Goal: Information Seeking & Learning: Learn about a topic

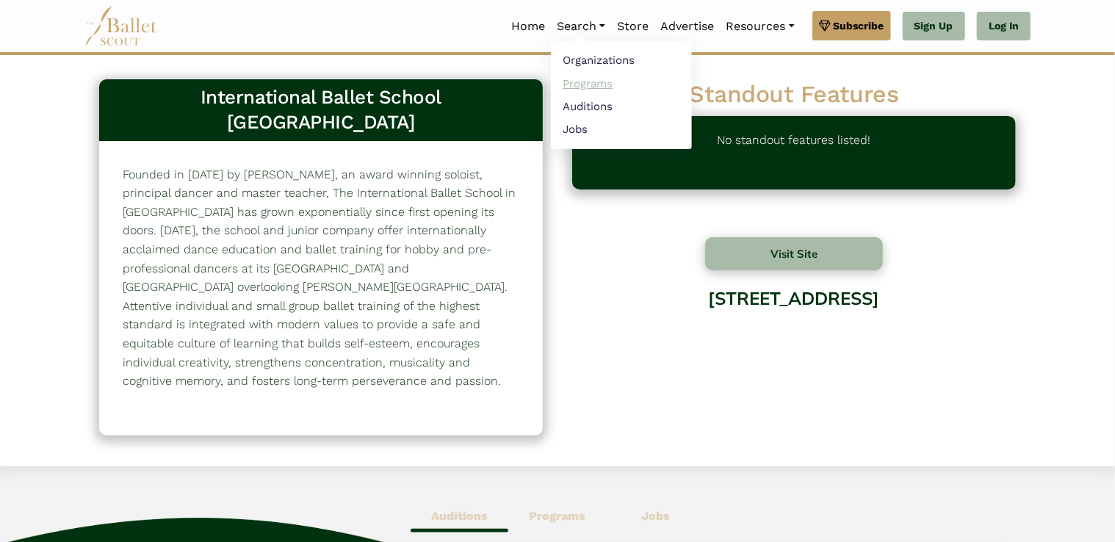
click at [595, 88] on link "Programs" at bounding box center [621, 83] width 141 height 23
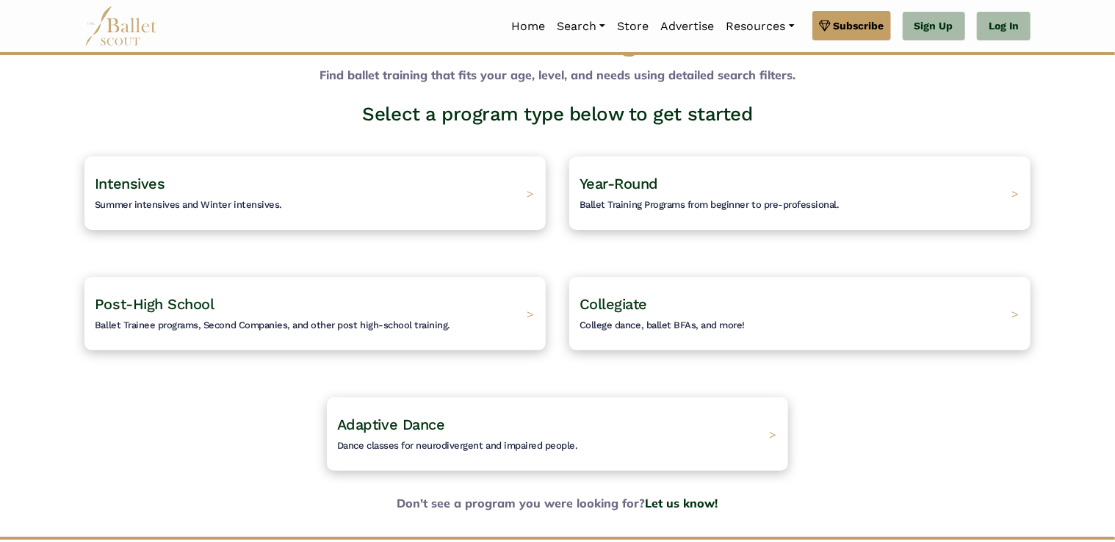
scroll to position [59, 0]
click at [938, 203] on div "Year-Round Ballet Training Programs from beginner to pre-professional. >" at bounding box center [799, 192] width 484 height 77
click at [902, 211] on div "Year-Round Ballet Training Programs from beginner to pre-professional. >" at bounding box center [799, 192] width 484 height 77
click at [647, 184] on span "Year-Round" at bounding box center [609, 183] width 83 height 18
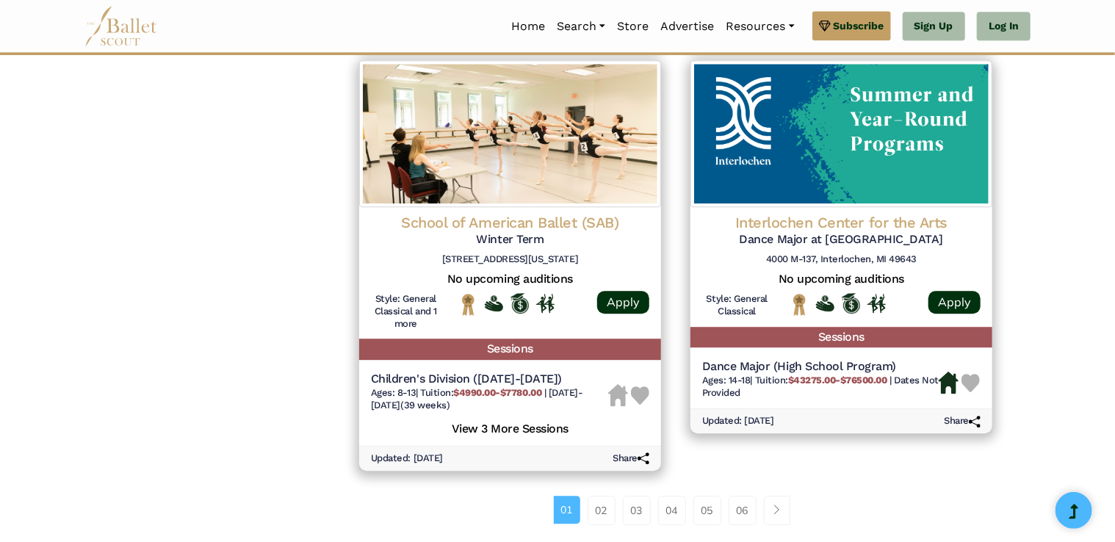
scroll to position [1876, 0]
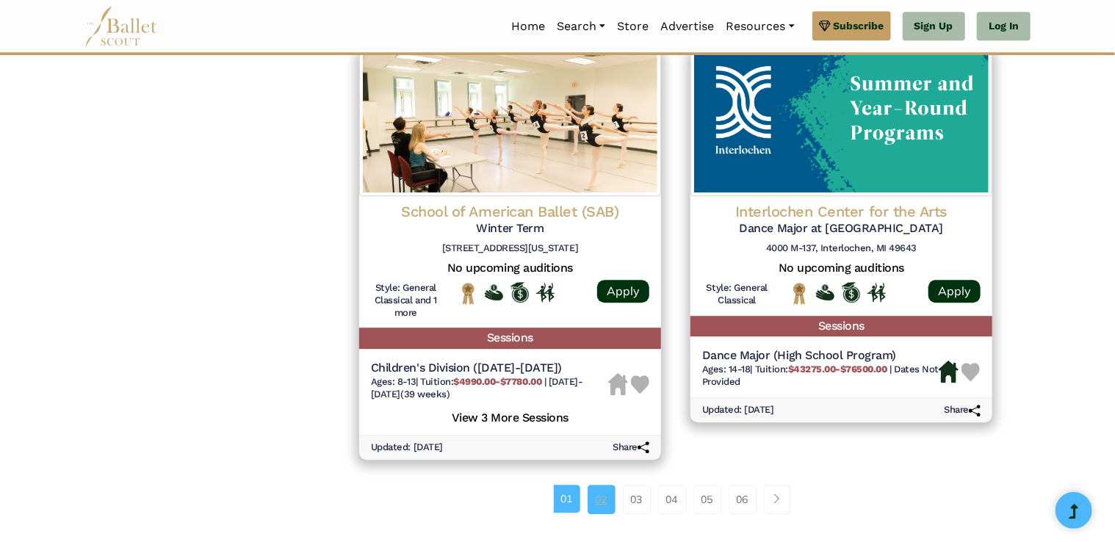
click at [593, 509] on link "02" at bounding box center [602, 499] width 28 height 29
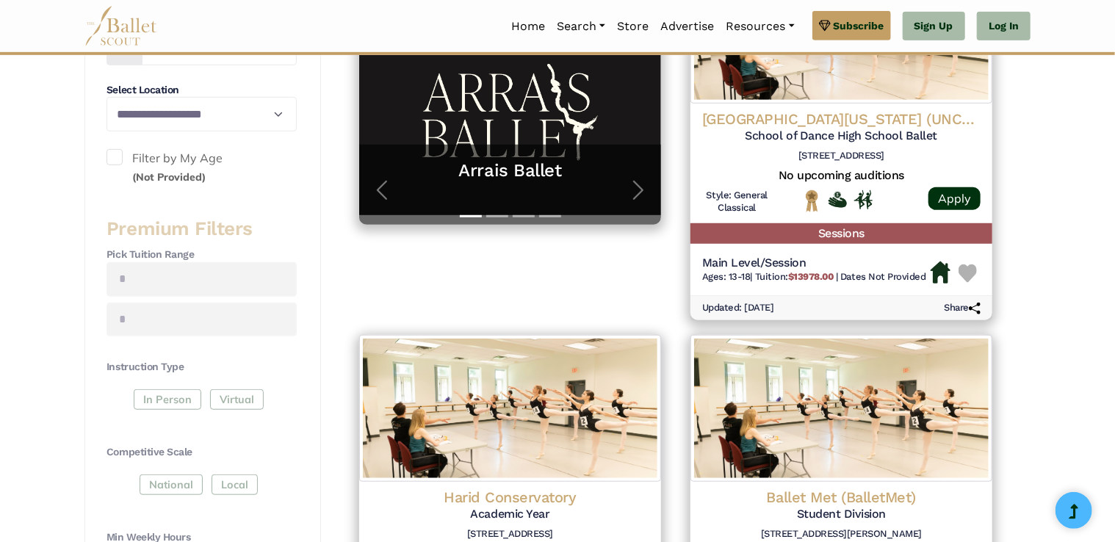
scroll to position [335, 0]
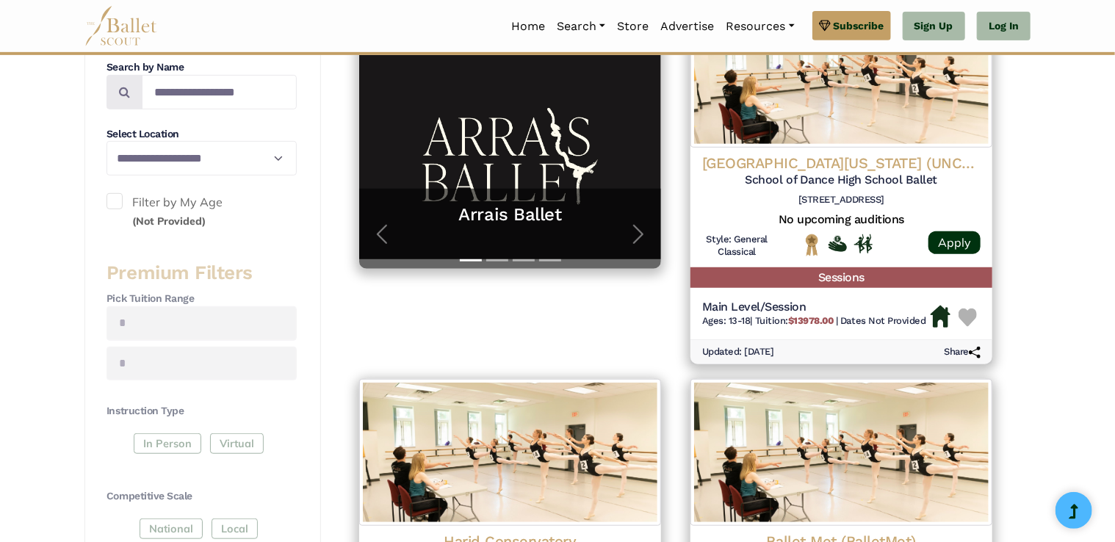
click at [111, 203] on span at bounding box center [114, 201] width 16 height 16
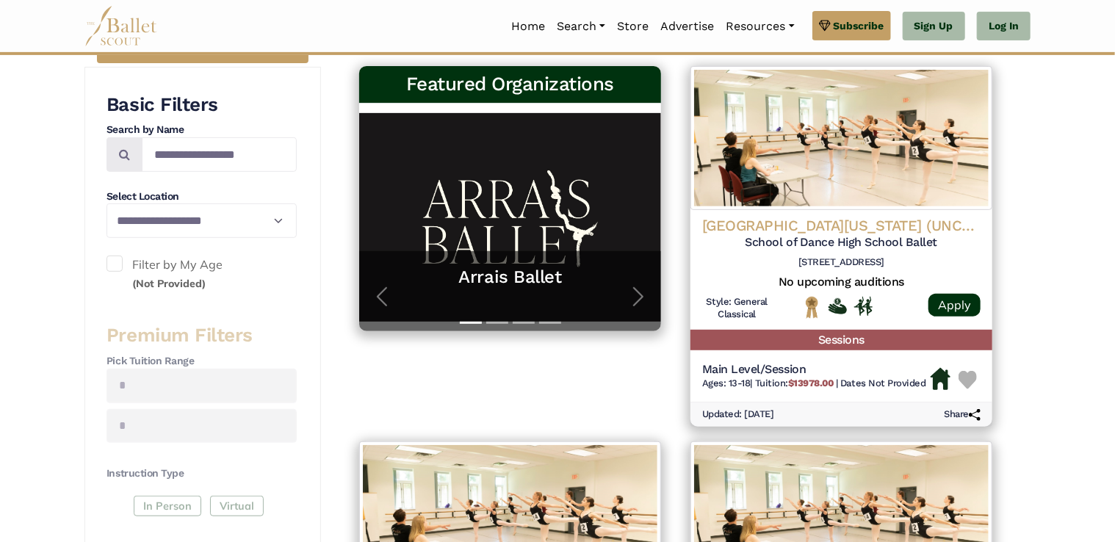
scroll to position [273, 0]
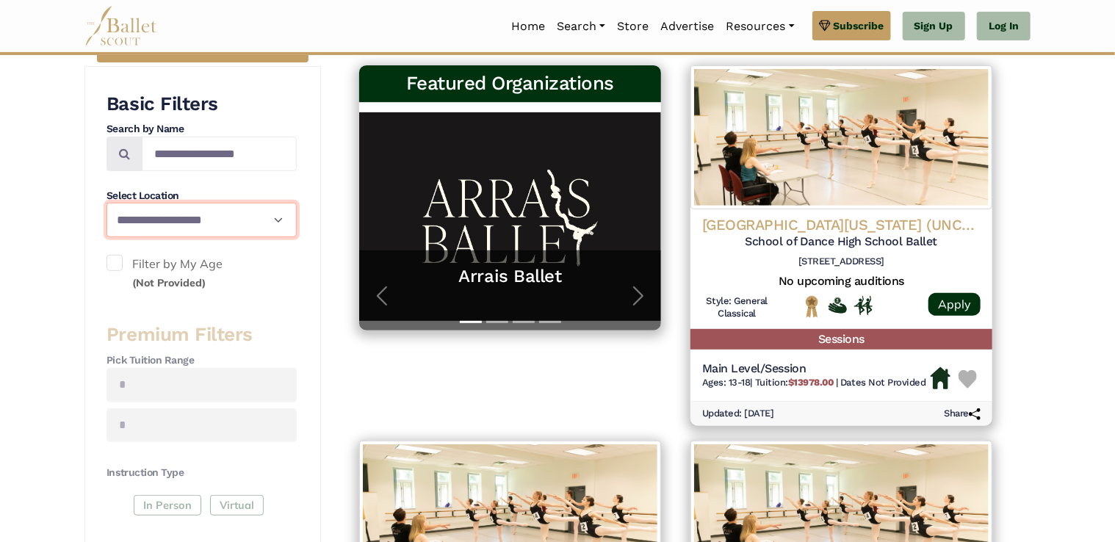
click at [282, 233] on select "**********" at bounding box center [201, 220] width 190 height 34
click at [280, 234] on select "**********" at bounding box center [201, 220] width 190 height 34
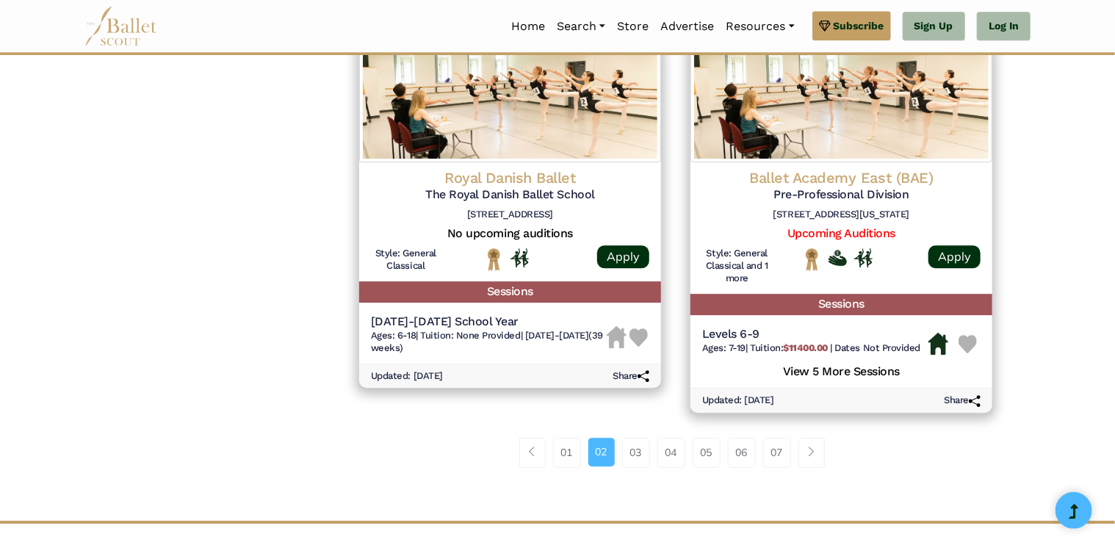
scroll to position [1975, 0]
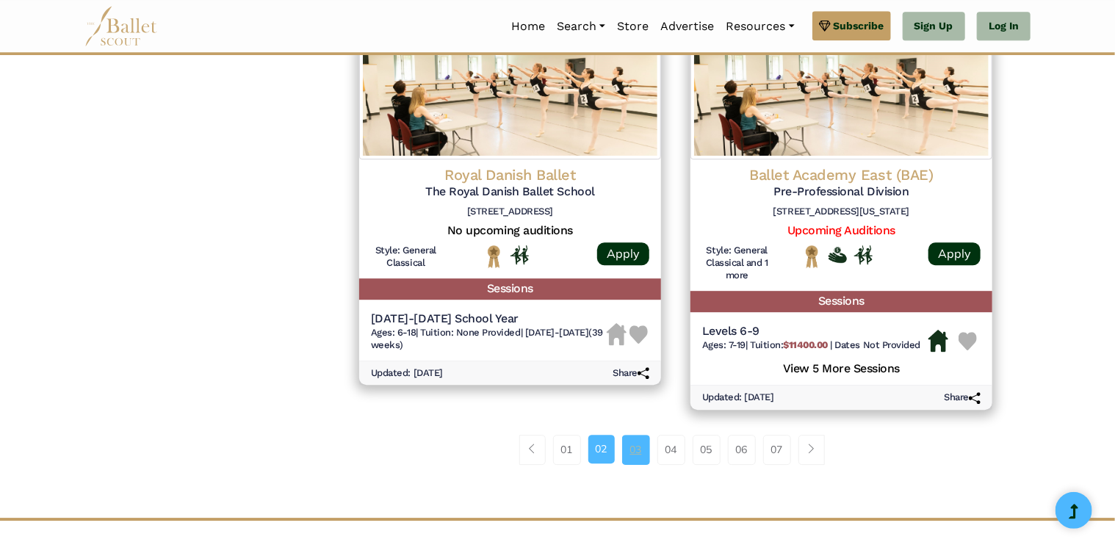
click at [643, 462] on link "03" at bounding box center [636, 449] width 28 height 29
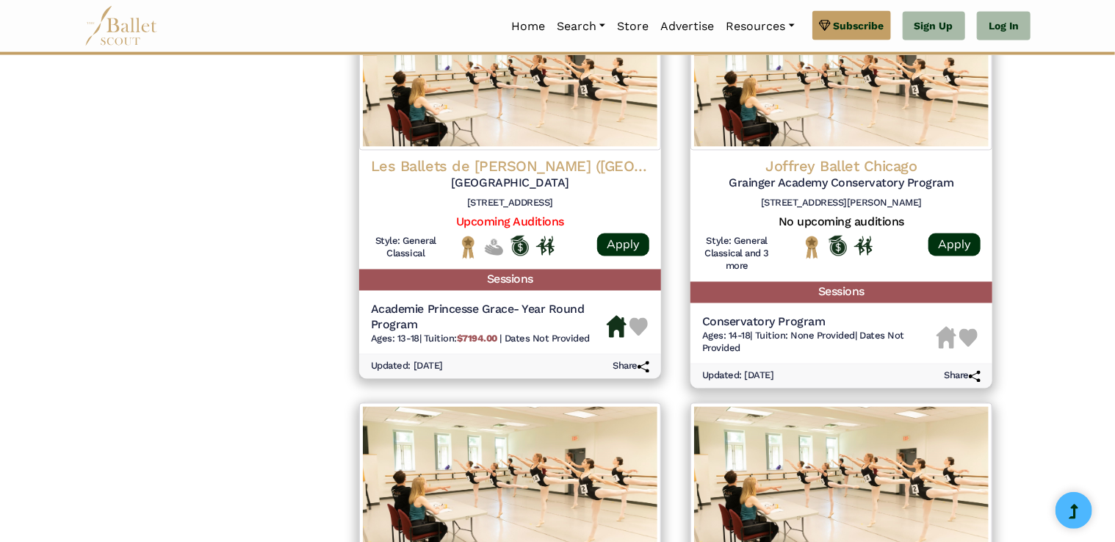
scroll to position [1174, 0]
